Goal: Task Accomplishment & Management: Manage account settings

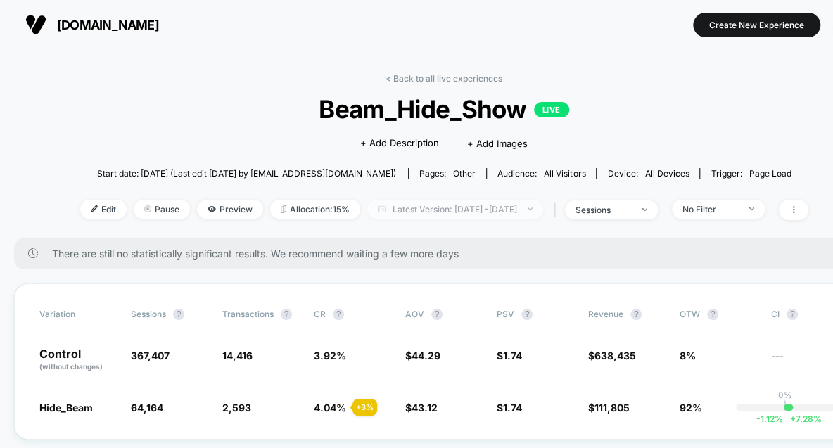
click at [543, 210] on span "Latest Version: Mar 18, 2025 - Mar 18, 2025" at bounding box center [455, 209] width 176 height 19
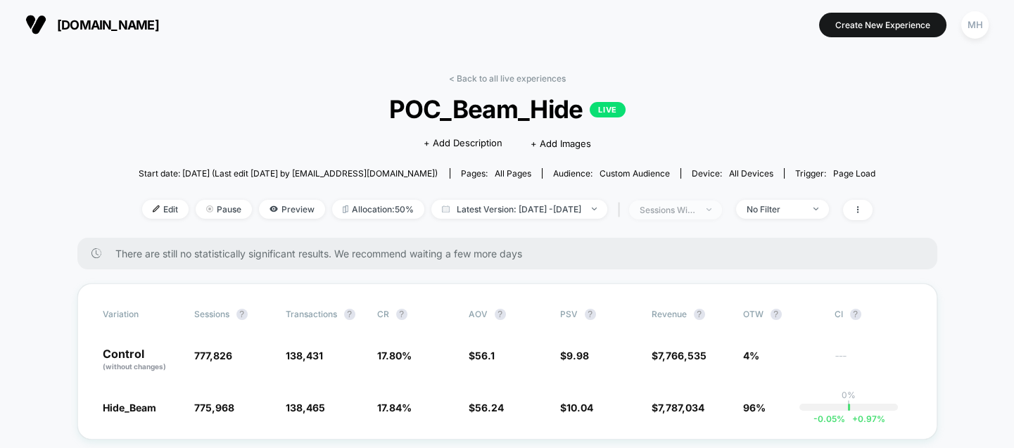
click at [722, 218] on span "sessions with impression" at bounding box center [675, 210] width 93 height 19
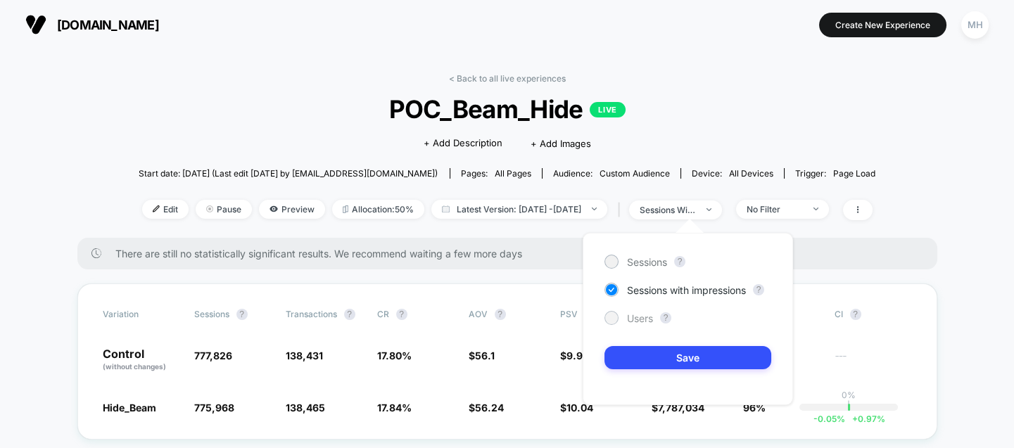
click at [641, 319] on span "Users" at bounding box center [640, 319] width 26 height 12
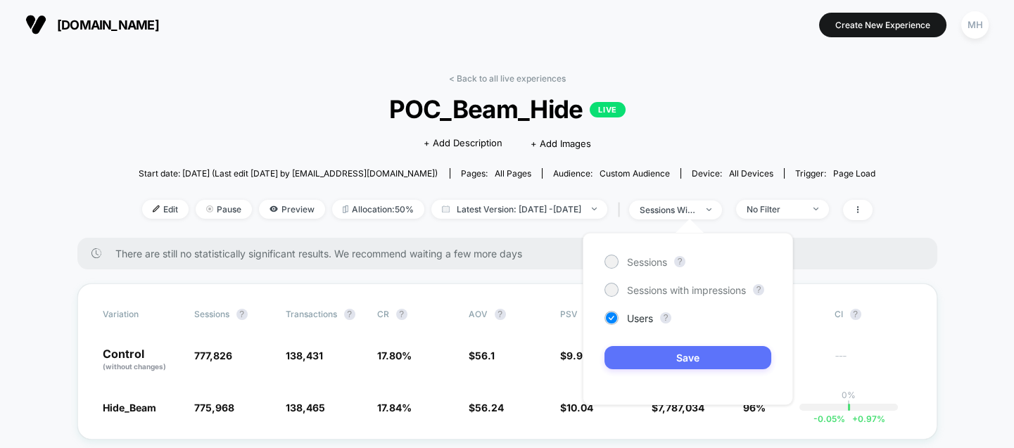
click at [653, 362] on button "Save" at bounding box center [688, 357] width 167 height 23
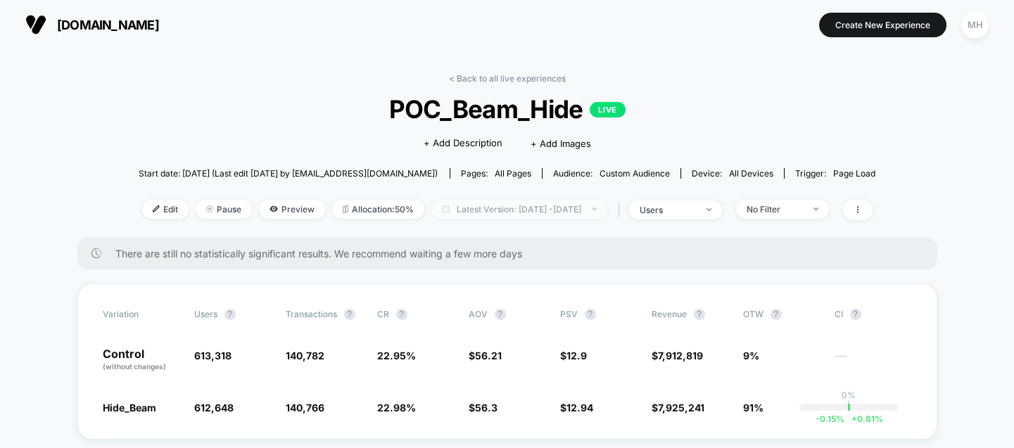
click at [563, 202] on span "Latest Version: [DATE] - [DATE]" at bounding box center [519, 209] width 176 height 19
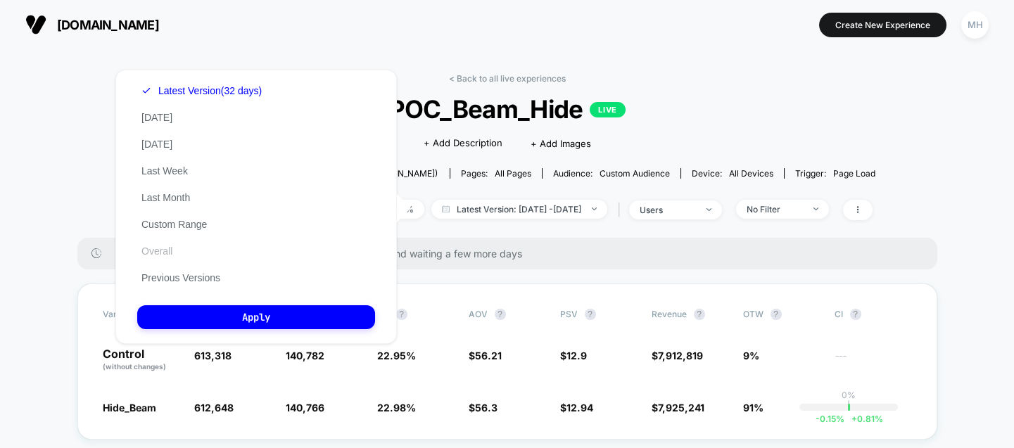
click at [172, 255] on button "Overall" at bounding box center [156, 251] width 39 height 13
click at [217, 78] on div "Latest Version (32 days) [DATE] [DATE] Last Week Last Month Custom Range Overal…" at bounding box center [193, 184] width 112 height 214
click at [220, 82] on div "Latest Version (32 days) [DATE] [DATE] Last Week Last Month Custom Range Overal…" at bounding box center [193, 184] width 112 height 214
click at [220, 89] on button "Latest Version (32 days)" at bounding box center [193, 90] width 112 height 13
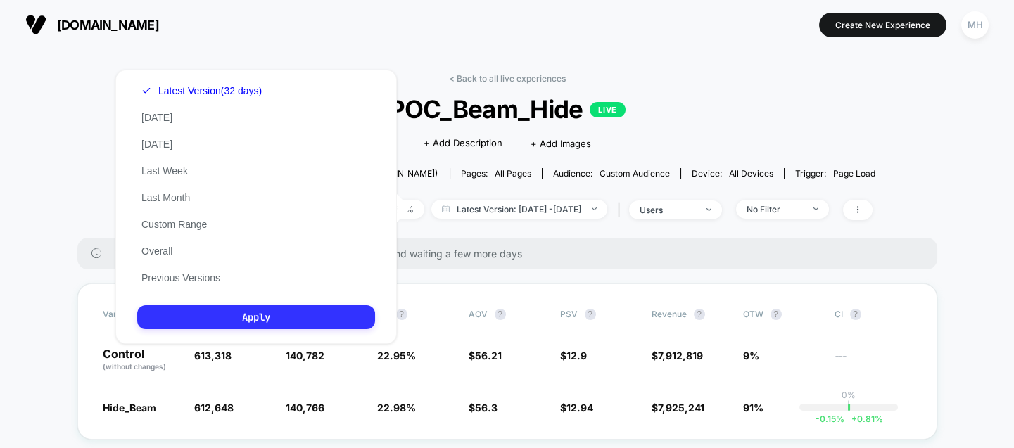
click at [209, 322] on button "Apply" at bounding box center [256, 317] width 238 height 24
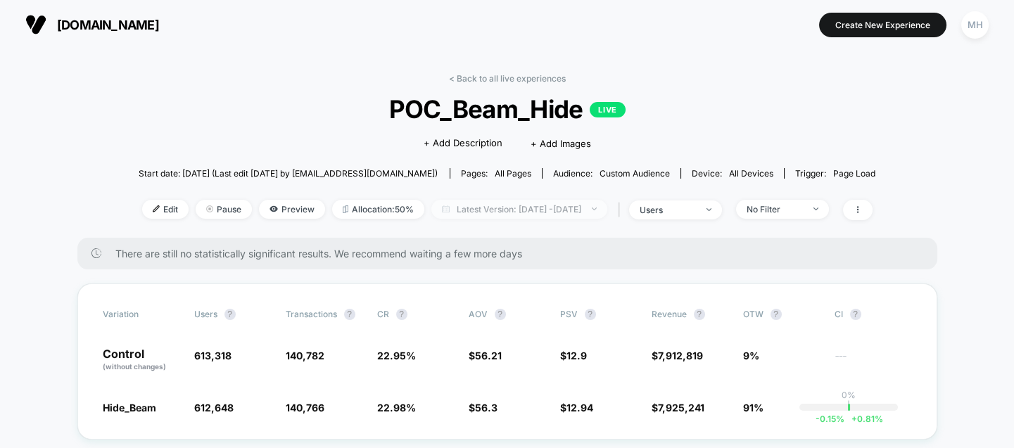
click at [570, 209] on span "Latest Version: [DATE] - [DATE]" at bounding box center [519, 209] width 176 height 19
select select "*"
select select "****"
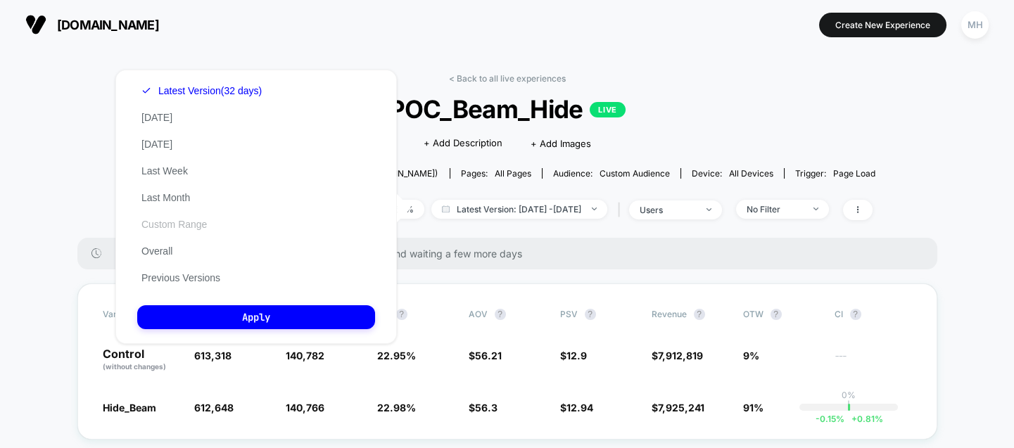
click at [182, 220] on button "Custom Range" at bounding box center [174, 224] width 74 height 13
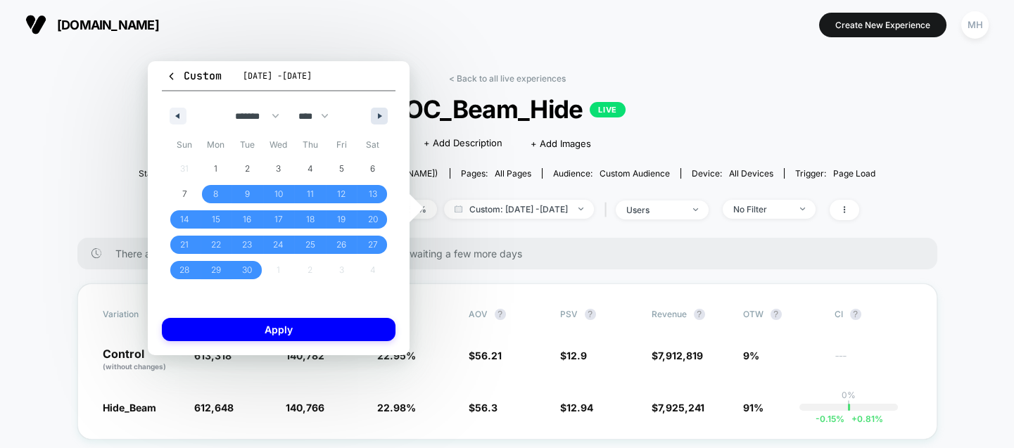
click at [383, 111] on button "button" at bounding box center [379, 116] width 17 height 17
select select "*"
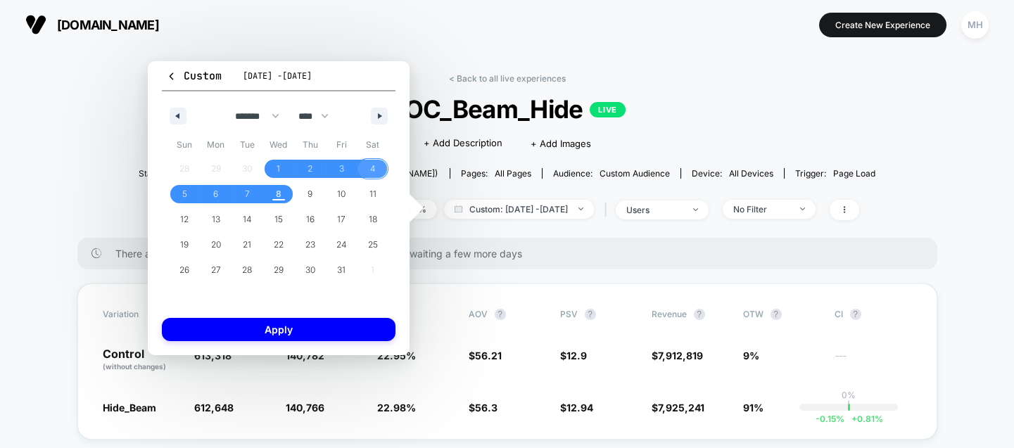
click at [370, 159] on span "4" at bounding box center [373, 168] width 6 height 25
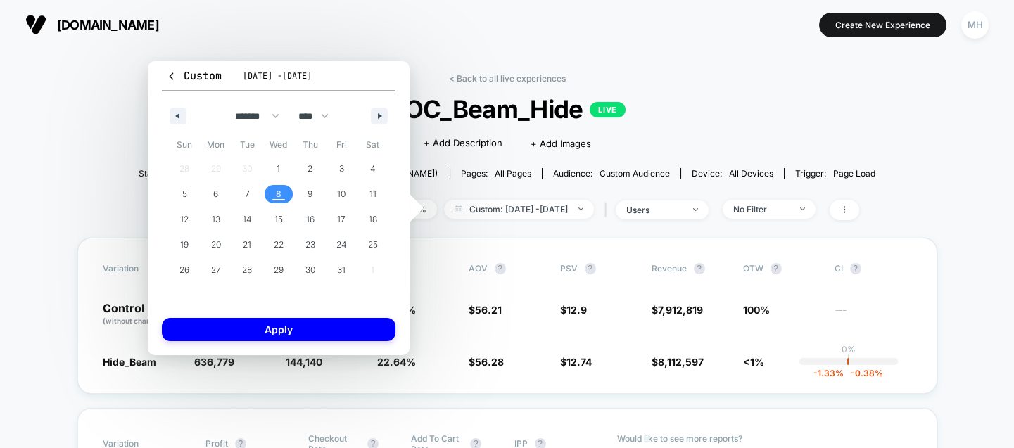
click at [272, 194] on span "8" at bounding box center [279, 194] width 32 height 18
drag, startPoint x: 279, startPoint y: 322, endPoint x: 303, endPoint y: 320, distance: 24.7
click at [276, 322] on button "Apply" at bounding box center [279, 329] width 234 height 23
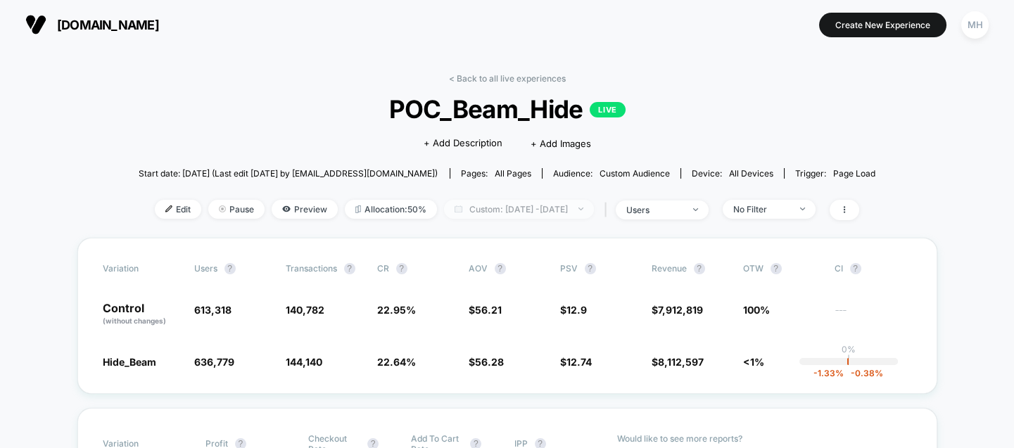
click at [565, 203] on span "Custom: [DATE] - [DATE]" at bounding box center [519, 209] width 150 height 19
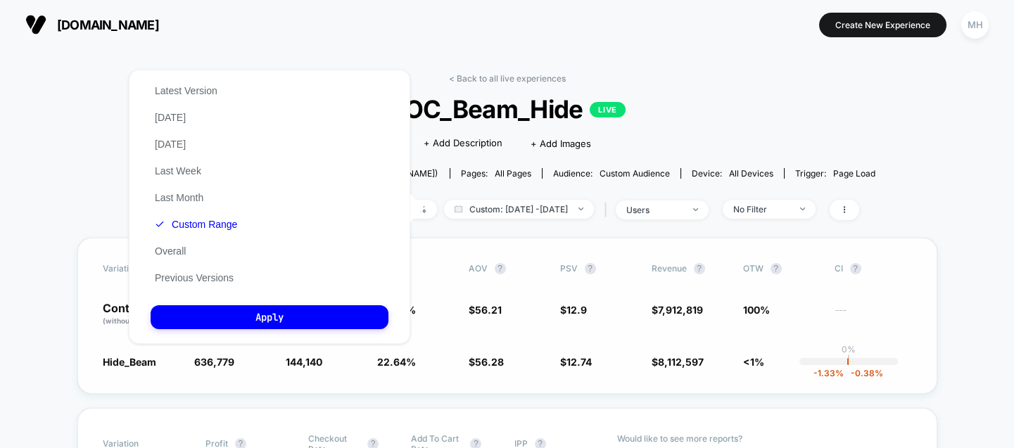
click at [530, 384] on div "Variation users ? Transactions ? CR ? AOV ? PSV ? Revenue ? OTW ? CI ? Control …" at bounding box center [507, 316] width 860 height 156
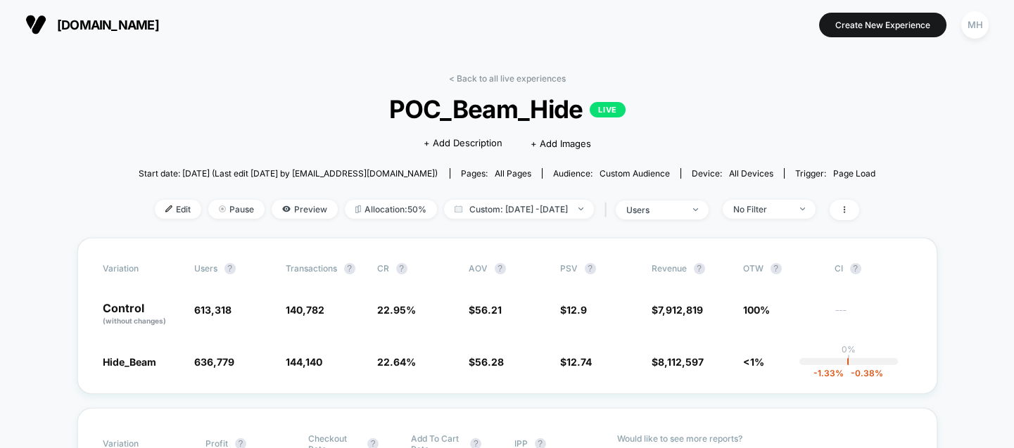
click at [679, 200] on div "| users" at bounding box center [655, 210] width 108 height 20
click at [707, 201] on span "users" at bounding box center [662, 210] width 93 height 19
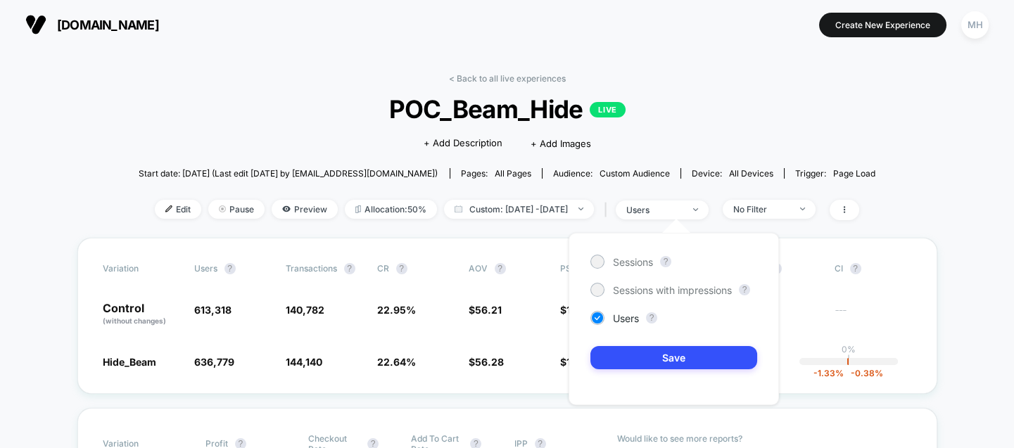
click at [630, 298] on div "Sessions ? Sessions with impressions ? Users ? Save" at bounding box center [674, 319] width 210 height 172
click at [630, 291] on span "Sessions with impressions" at bounding box center [672, 290] width 119 height 12
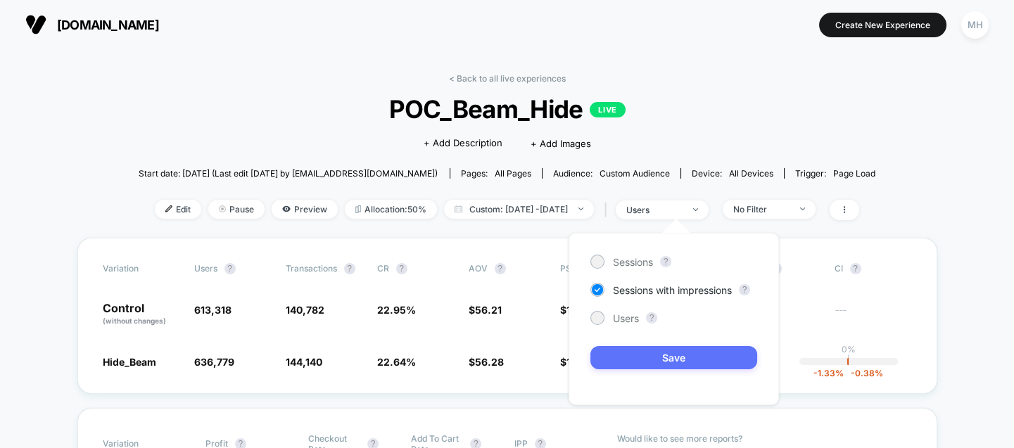
click at [622, 359] on button "Save" at bounding box center [674, 357] width 167 height 23
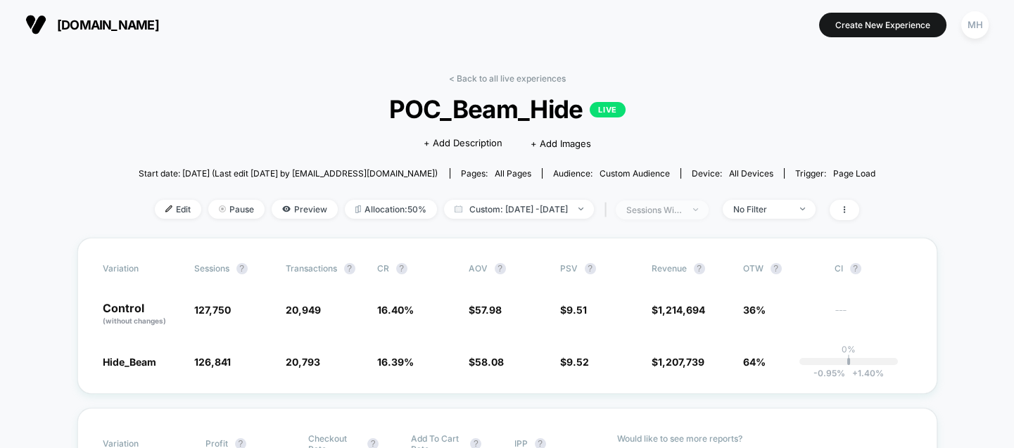
click at [709, 207] on span "sessions with impression" at bounding box center [662, 210] width 93 height 19
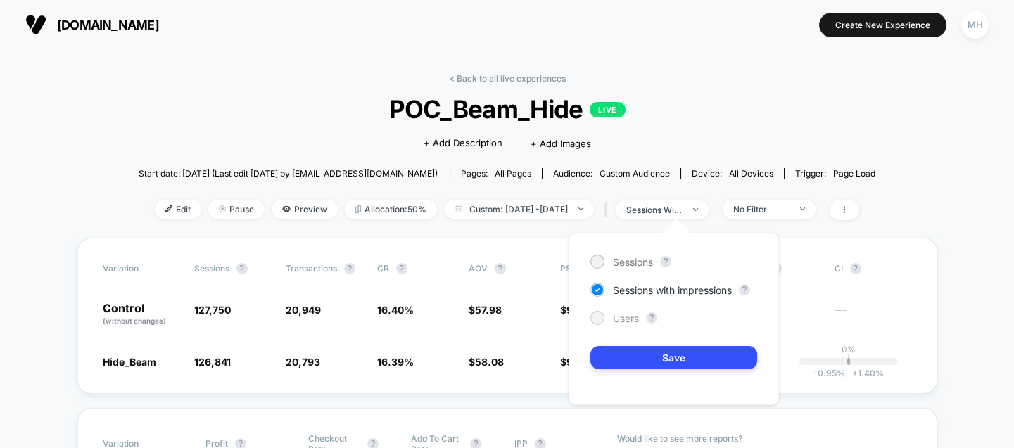
click at [600, 315] on div at bounding box center [597, 318] width 11 height 11
click at [605, 373] on div "Sessions ? Sessions with impressions ? Users ? Save" at bounding box center [674, 319] width 210 height 172
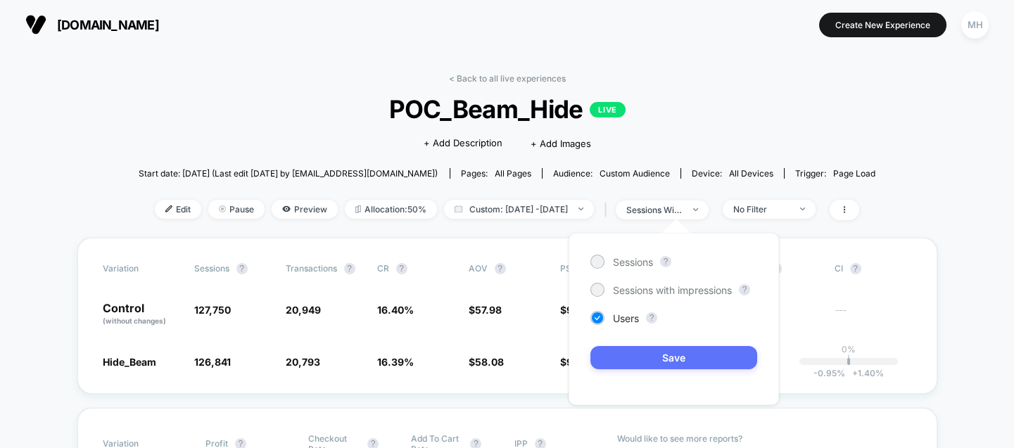
click at [604, 360] on button "Save" at bounding box center [674, 357] width 167 height 23
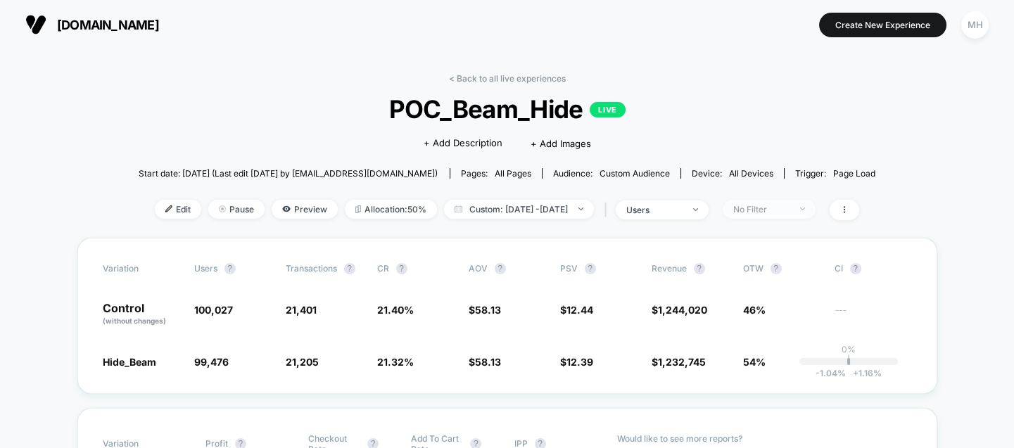
click at [790, 209] on div "No Filter" at bounding box center [761, 209] width 56 height 11
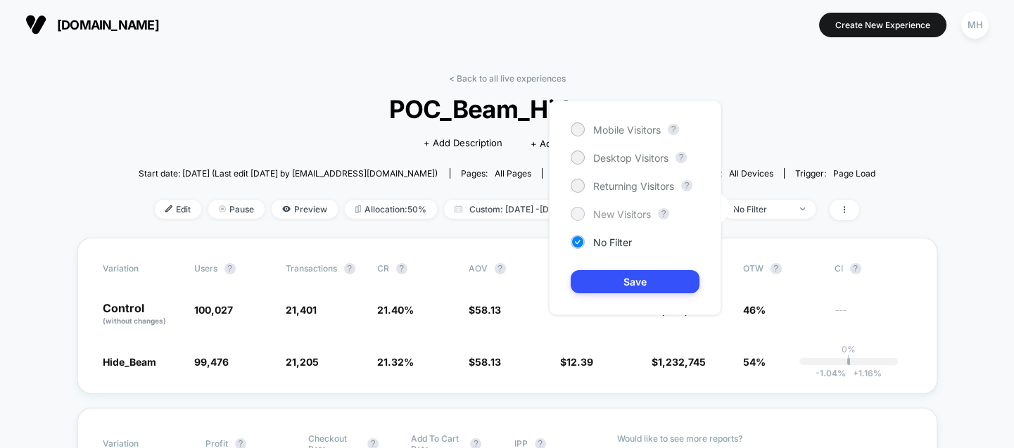
click at [626, 208] on span "New Visitors" at bounding box center [622, 214] width 58 height 12
click at [617, 291] on button "Save" at bounding box center [635, 281] width 129 height 23
